Goal: Information Seeking & Learning: Learn about a topic

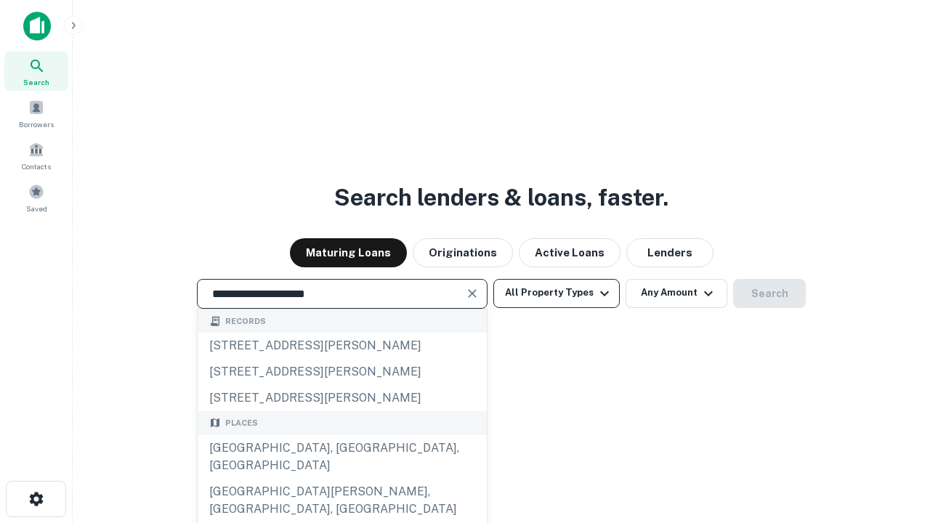
click at [341, 479] on div "Santa Monica, CA, USA" at bounding box center [342, 457] width 289 height 44
type input "**********"
click at [556, 293] on button "All Property Types" at bounding box center [556, 293] width 126 height 29
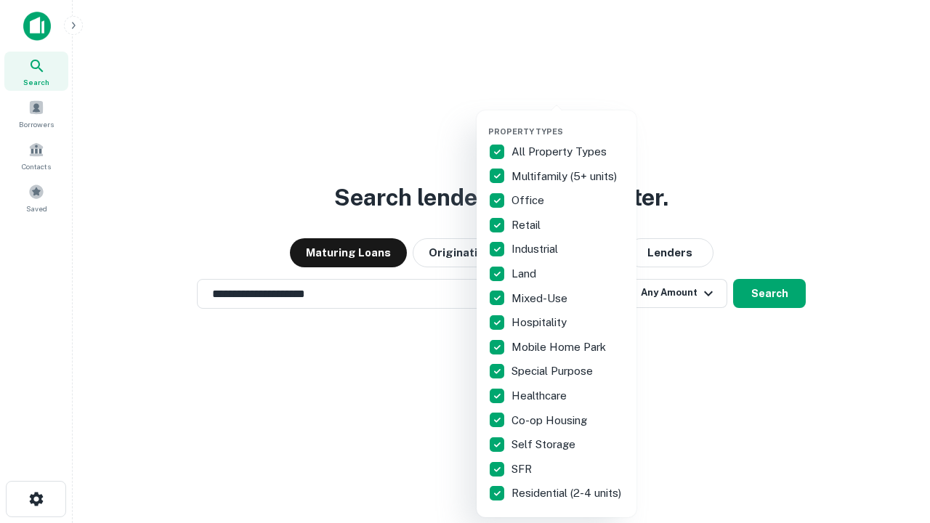
click at [568, 122] on button "button" at bounding box center [568, 122] width 160 height 1
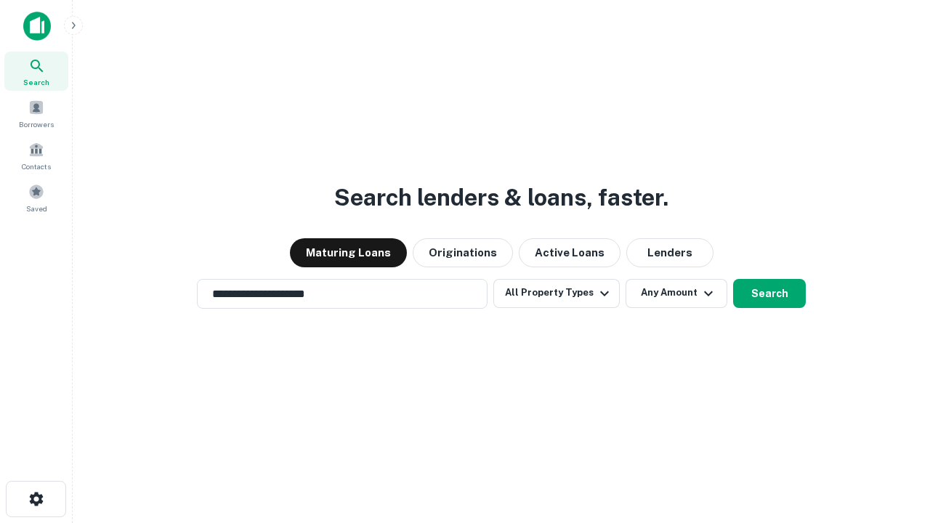
scroll to position [23, 0]
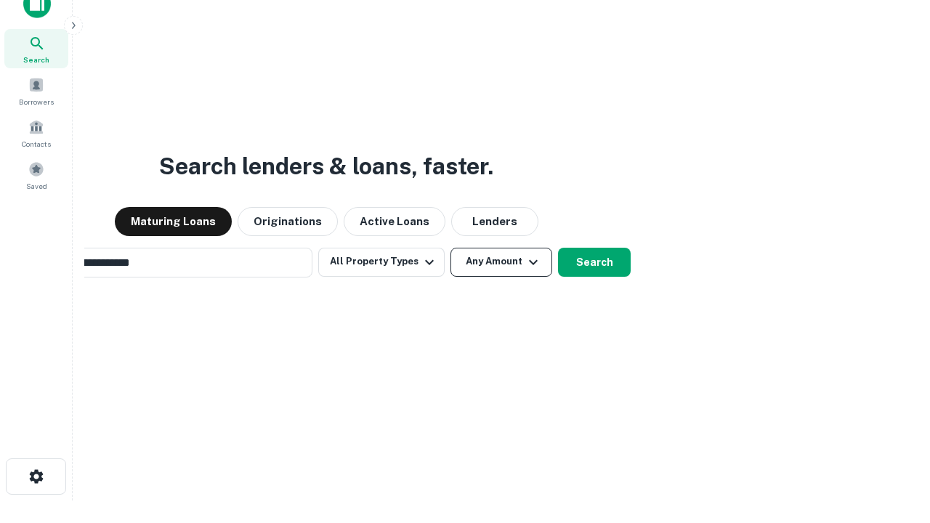
click at [450, 248] on button "Any Amount" at bounding box center [501, 262] width 102 height 29
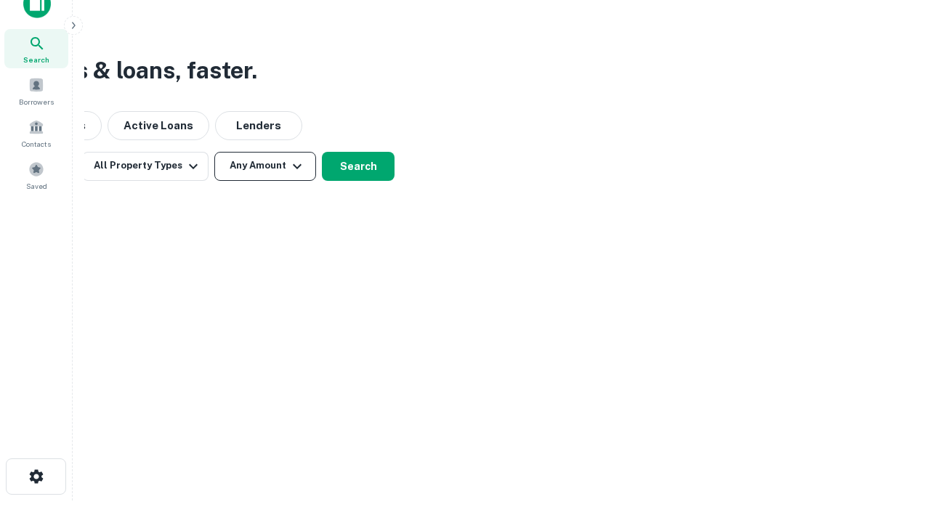
scroll to position [23, 0]
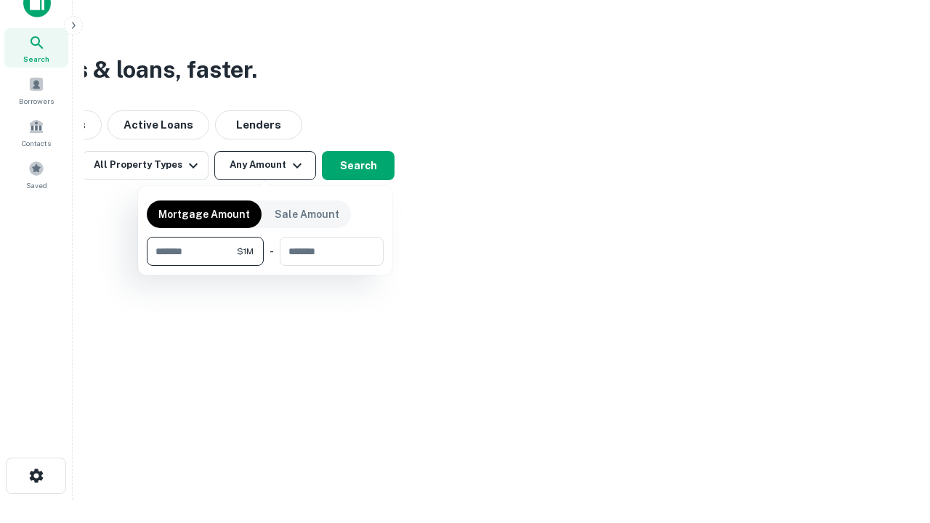
type input "*******"
click at [265, 266] on button "button" at bounding box center [265, 266] width 237 height 1
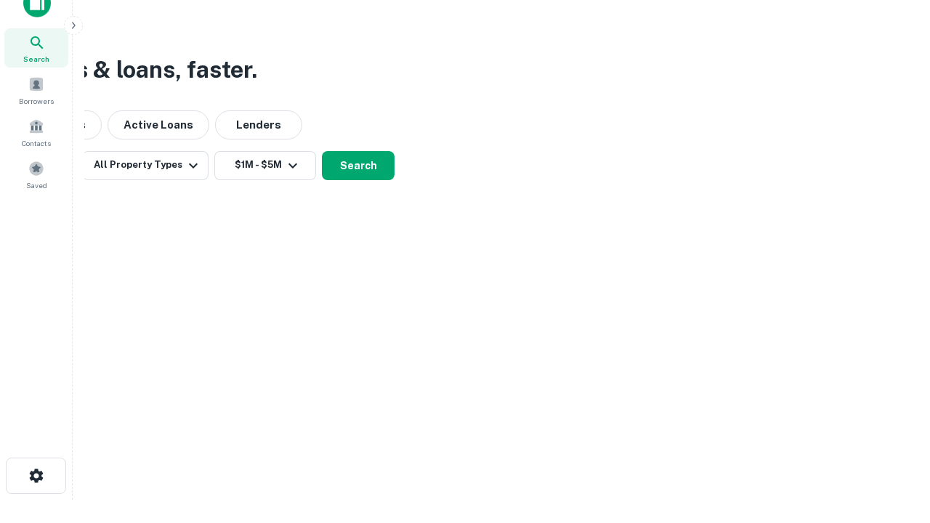
scroll to position [23, 0]
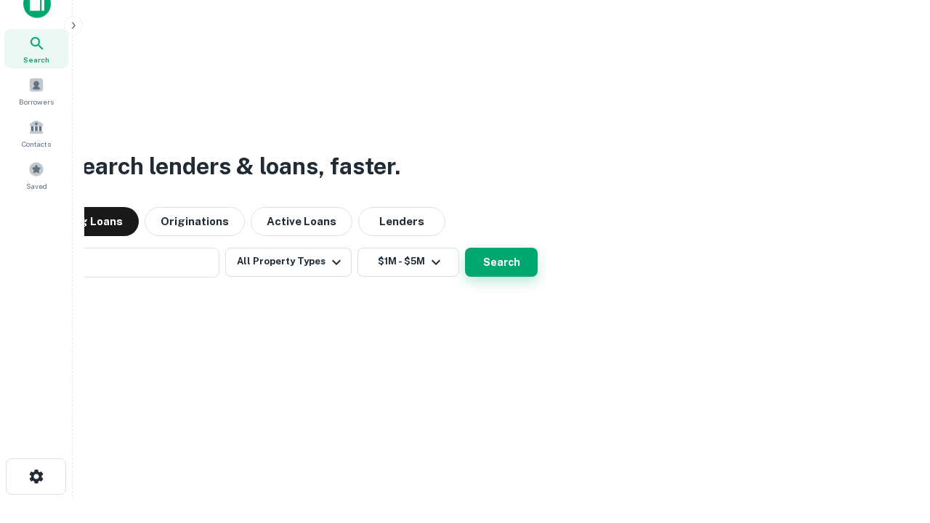
click at [465, 248] on button "Search" at bounding box center [501, 262] width 73 height 29
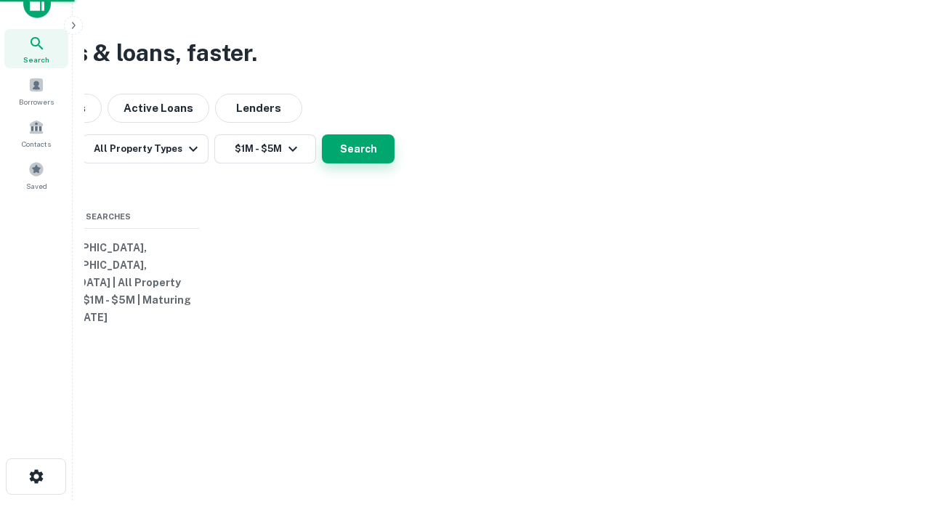
scroll to position [23, 0]
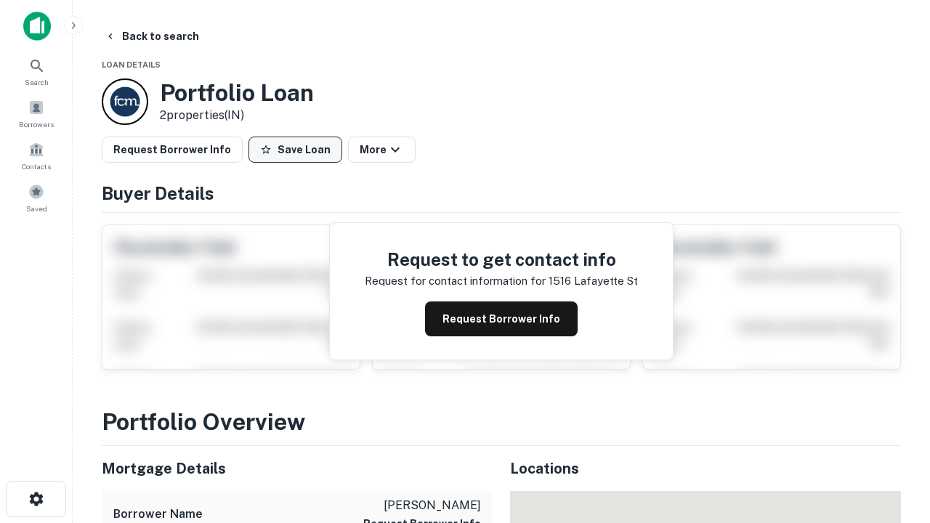
click at [295, 150] on button "Save Loan" at bounding box center [295, 150] width 94 height 26
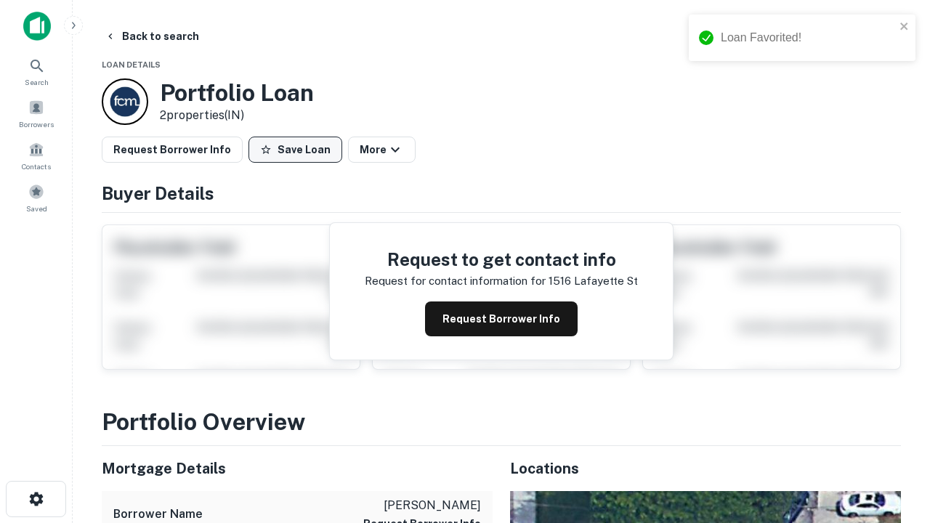
click at [299, 150] on button "Save Loan" at bounding box center [295, 150] width 94 height 26
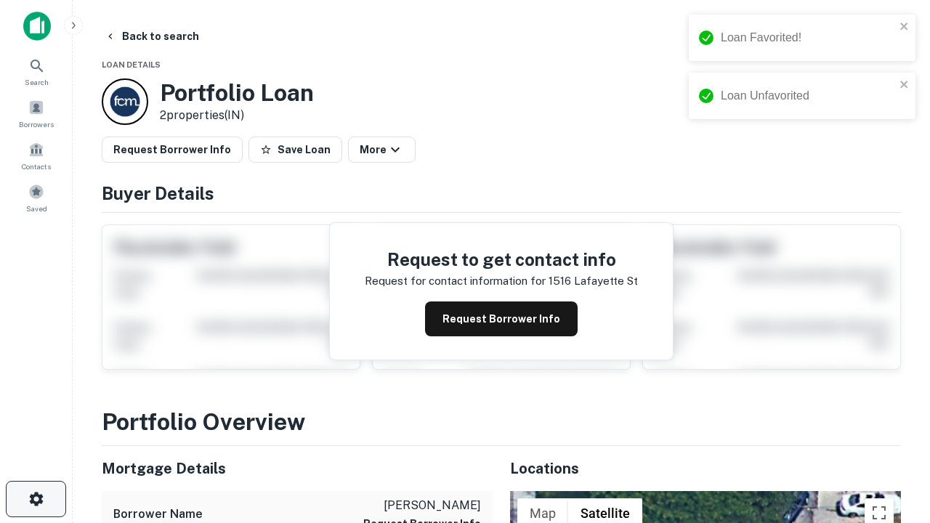
click at [36, 499] on icon "button" at bounding box center [36, 498] width 17 height 17
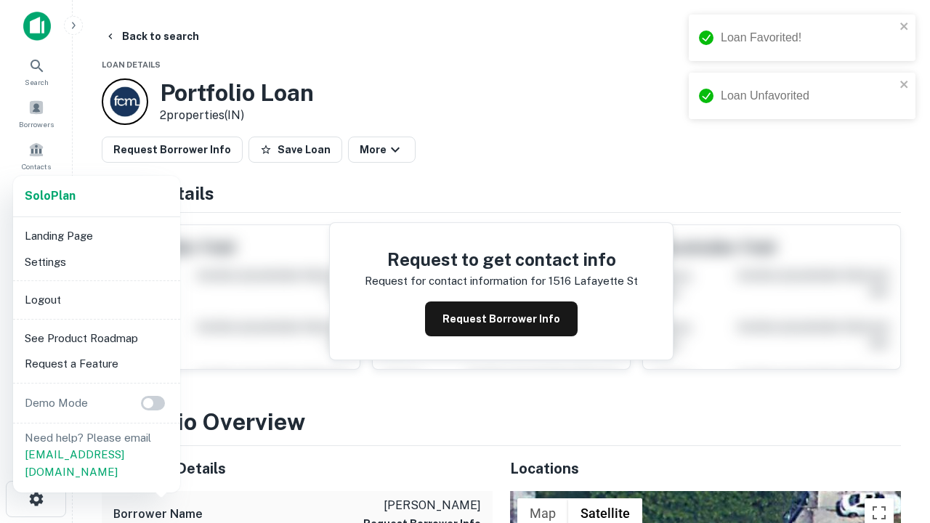
click at [96, 299] on li "Logout" at bounding box center [96, 300] width 155 height 26
